Goal: Find contact information: Find contact information

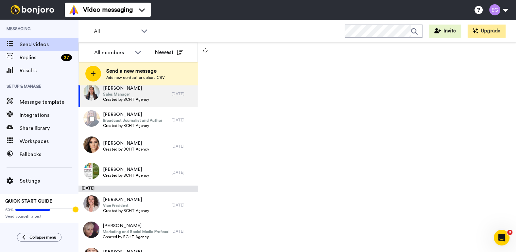
scroll to position [13, 0]
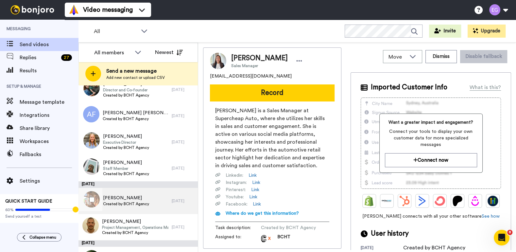
scroll to position [335, 0]
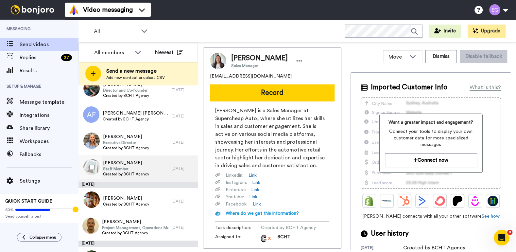
click at [157, 166] on div "Tayla Chatwood Staff Member Created by BCHT Agency" at bounding box center [125, 168] width 93 height 26
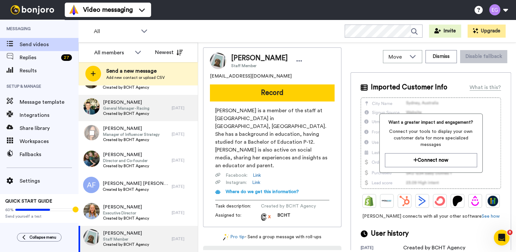
scroll to position [267, 0]
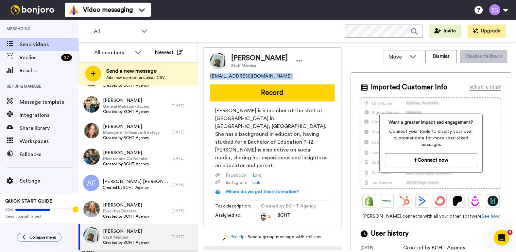
drag, startPoint x: 259, startPoint y: 80, endPoint x: 207, endPoint y: 77, distance: 51.8
click at [207, 77] on div "Tayla Chatwood Staff Member tayla.sbisa@gmail.com Record Tayla Chatwood is a me…" at bounding box center [272, 137] width 138 height 180
copy span "tayla.sbisa@gmail.com"
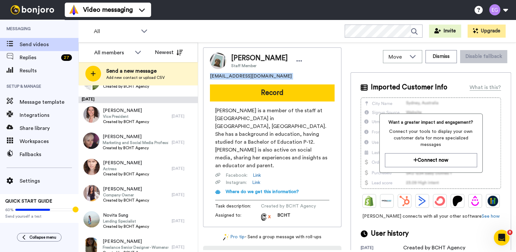
scroll to position [99, 0]
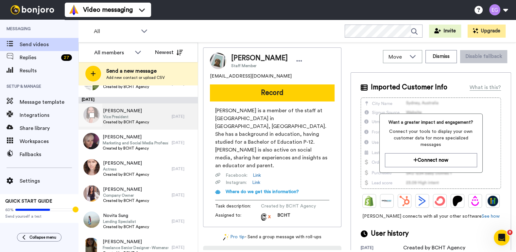
click at [155, 118] on div "Michelle Vassallo Vice President Created by BCHT Agency" at bounding box center [125, 116] width 93 height 26
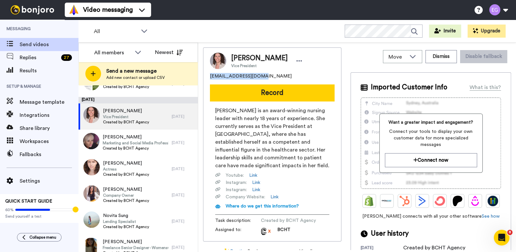
drag, startPoint x: 262, startPoint y: 77, endPoint x: 201, endPoint y: 73, distance: 61.9
click at [201, 73] on div "Move WORKSPACES View all Lead Conversion Welcome Video + Add a new workspace Di…" at bounding box center [357, 147] width 318 height 209
copy span "actionmich@gmail.com"
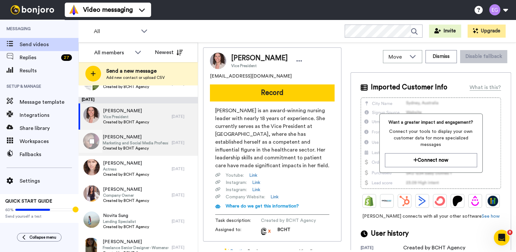
click at [156, 147] on span "Created by BCHT Agency" at bounding box center [136, 148] width 66 height 5
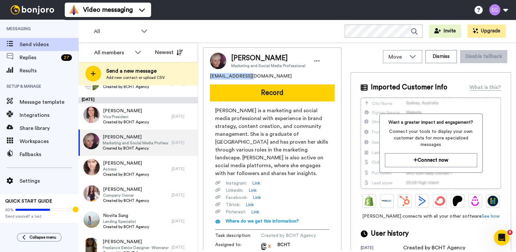
drag, startPoint x: 254, startPoint y: 78, endPoint x: 206, endPoint y: 76, distance: 48.1
click at [206, 76] on div "Gillian Baker Marketing and Social Media Professional gil80b@gmail.com Record G…" at bounding box center [272, 151] width 138 height 209
copy span "gil80b@gmail.com"
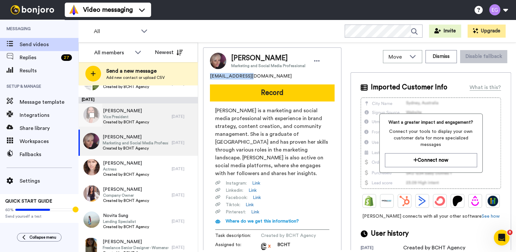
scroll to position [130, 0]
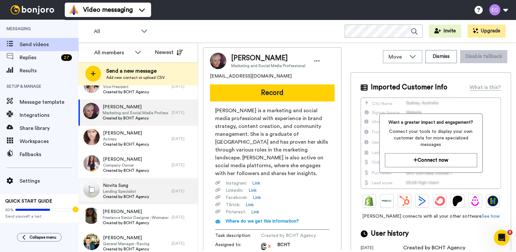
click at [154, 194] on div "Novita Sung Lending Specialist Created by BCHT Agency" at bounding box center [125, 191] width 93 height 26
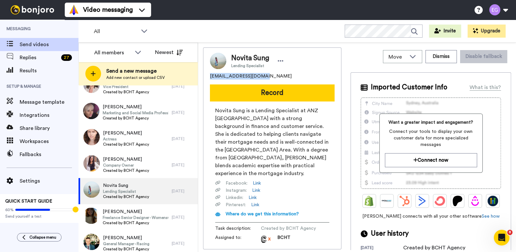
drag, startPoint x: 268, startPoint y: 79, endPoint x: 202, endPoint y: 77, distance: 66.1
click at [202, 77] on div "Move WORKSPACES View all Lead Conversion Welcome Video + Add a new workspace Di…" at bounding box center [357, 147] width 318 height 209
copy span "novita.sung@yahoo.com"
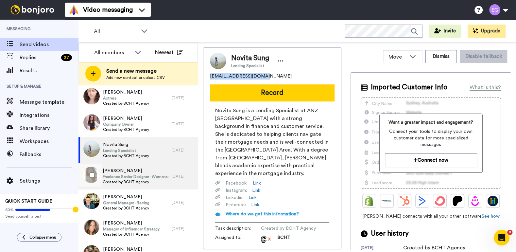
scroll to position [181, 0]
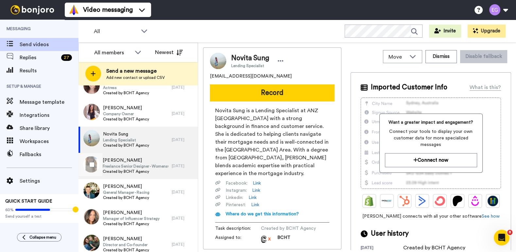
click at [155, 169] on span "Created by BCHT Agency" at bounding box center [136, 171] width 66 height 5
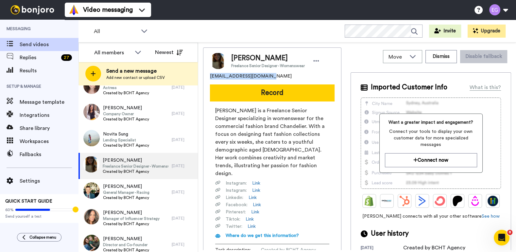
drag, startPoint x: 267, startPoint y: 78, endPoint x: 204, endPoint y: 76, distance: 63.5
click at [204, 76] on div "Lulu Murray Freelance Senior Designer - Womenswear lulumurray3.7@gmail.com Reco…" at bounding box center [272, 158] width 138 height 223
copy span "lulumurray3.7@gmail.com"
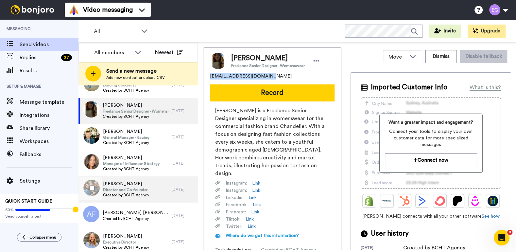
scroll to position [237, 0]
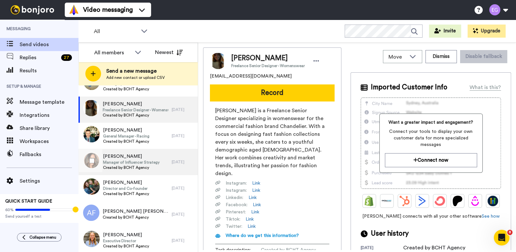
click at [169, 164] on div "Nicole Marcus Manager of Influencer Strategy Created by BCHT Agency" at bounding box center [125, 162] width 93 height 26
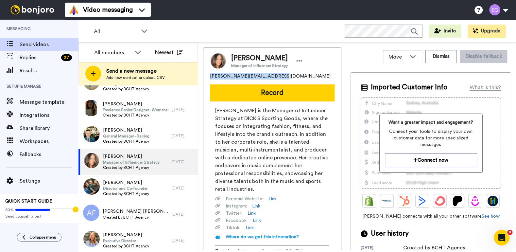
drag, startPoint x: 277, startPoint y: 78, endPoint x: 207, endPoint y: 79, distance: 70.7
click at [207, 79] on div "Nicole Marcus Manager of Influencer Strategy nicole.marcus87@hotmail.com Record…" at bounding box center [272, 159] width 138 height 225
copy span "nicole.marcus87@hotmail.com"
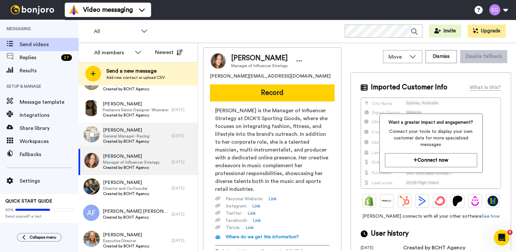
click at [151, 132] on div "Alastair Dwyer General Manager - Racing Created by BCHT Agency" at bounding box center [125, 136] width 93 height 26
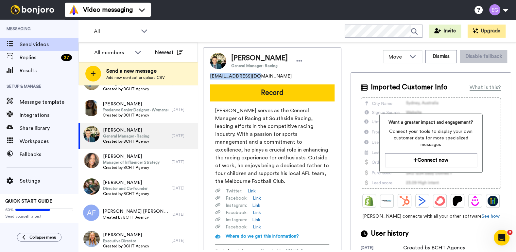
drag, startPoint x: 260, startPoint y: 78, endPoint x: 206, endPoint y: 76, distance: 54.3
click at [206, 76] on div "Alastair Dwyer General Manager - Racing ajdwyer7@gmail.com Record Alastair Dwye…" at bounding box center [272, 159] width 138 height 224
copy span "ajdwyer7@gmail.com"
click at [47, 69] on span "Results" at bounding box center [49, 71] width 59 height 8
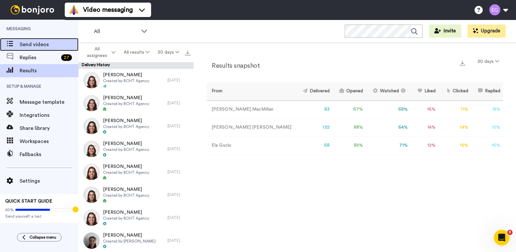
click at [42, 49] on div "Send videos" at bounding box center [39, 44] width 79 height 13
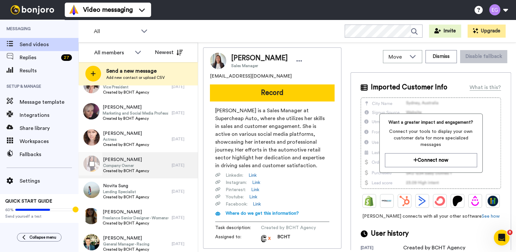
scroll to position [150, 0]
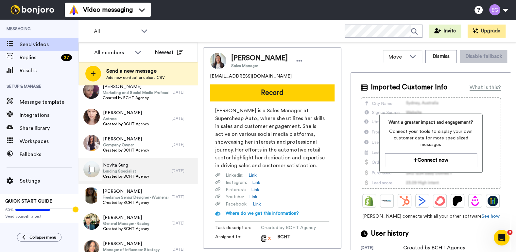
click at [157, 175] on div "Novita Sung Lending Specialist Created by BCHT Agency" at bounding box center [125, 171] width 93 height 26
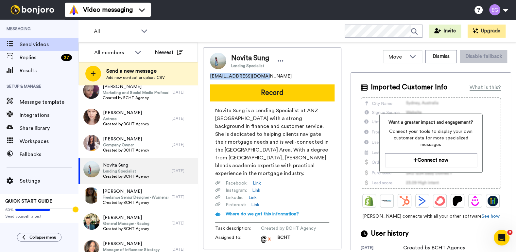
drag, startPoint x: 262, startPoint y: 78, endPoint x: 202, endPoint y: 72, distance: 60.9
click at [202, 72] on div "Move WORKSPACES View all Lead Conversion Welcome Video + Add a new workspace Di…" at bounding box center [357, 147] width 318 height 209
copy span "novita.sung@yahoo.com"
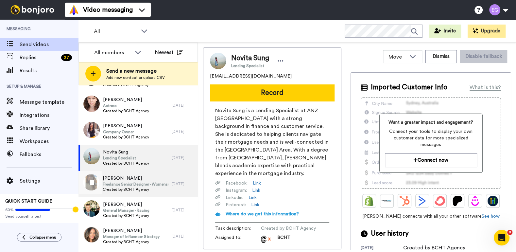
click at [137, 180] on span "[PERSON_NAME]" at bounding box center [136, 178] width 66 height 7
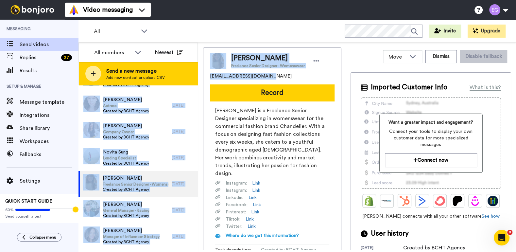
drag, startPoint x: 268, startPoint y: 78, endPoint x: 193, endPoint y: 77, distance: 75.6
click at [193, 77] on div "All members Newest Send a new message Add new contact or upload CSV August 16 B…" at bounding box center [298, 147] width 438 height 209
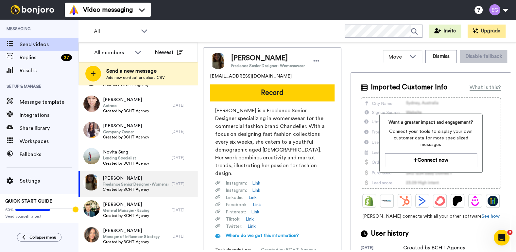
click at [241, 78] on span "lulumurray3.7@gmail.com" at bounding box center [251, 76] width 82 height 7
drag, startPoint x: 271, startPoint y: 78, endPoint x: 199, endPoint y: 76, distance: 72.3
click at [199, 76] on div "Move WORKSPACES View all Lead Conversion Welcome Video + Add a new workspace Di…" at bounding box center [357, 147] width 318 height 209
copy span "lulumurray3.7@gmail.com"
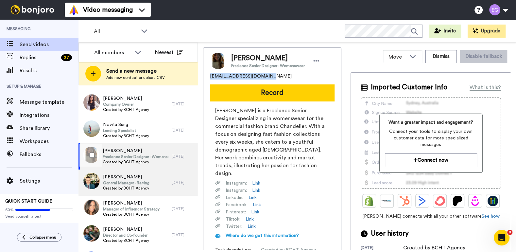
scroll to position [194, 0]
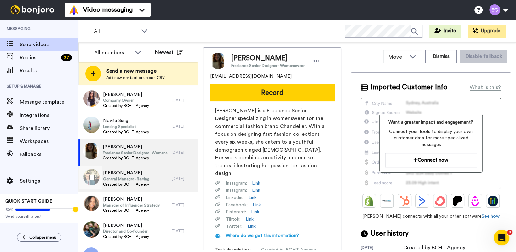
click at [156, 182] on div "Alastair Dwyer General Manager - Racing Created by BCHT Agency" at bounding box center [125, 179] width 93 height 26
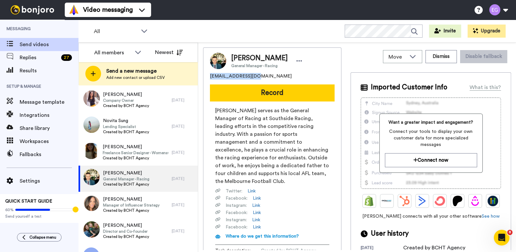
drag, startPoint x: 261, startPoint y: 77, endPoint x: 209, endPoint y: 76, distance: 52.3
click at [209, 76] on div "Alastair Dwyer General Manager - Racing ajdwyer7@gmail.com Record Alastair Dwye…" at bounding box center [272, 159] width 138 height 224
copy span "ajdwyer7@gmail.com"
